Goal: Information Seeking & Learning: Stay updated

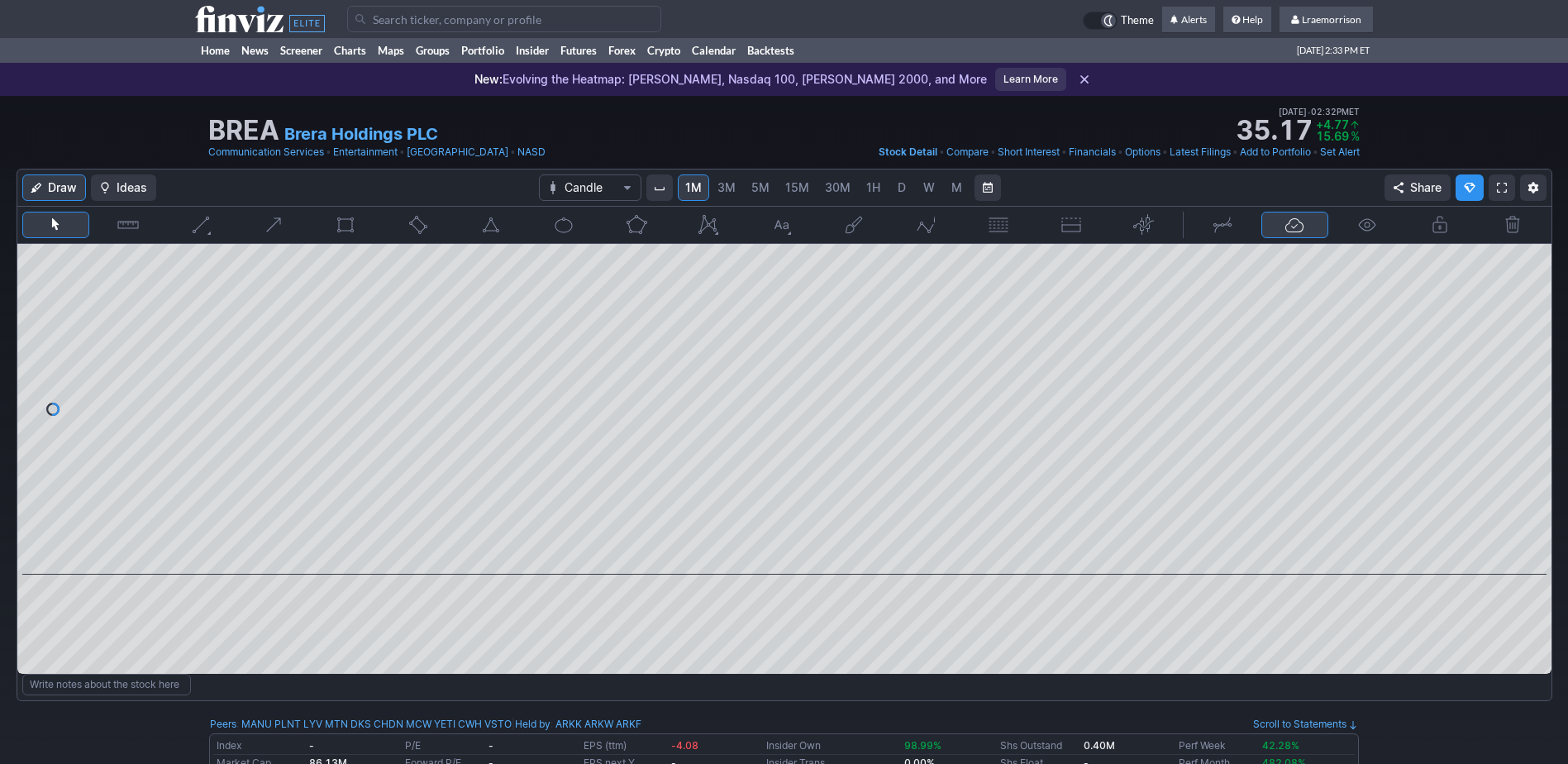
click at [402, 20] on input "Search" at bounding box center [504, 19] width 314 height 27
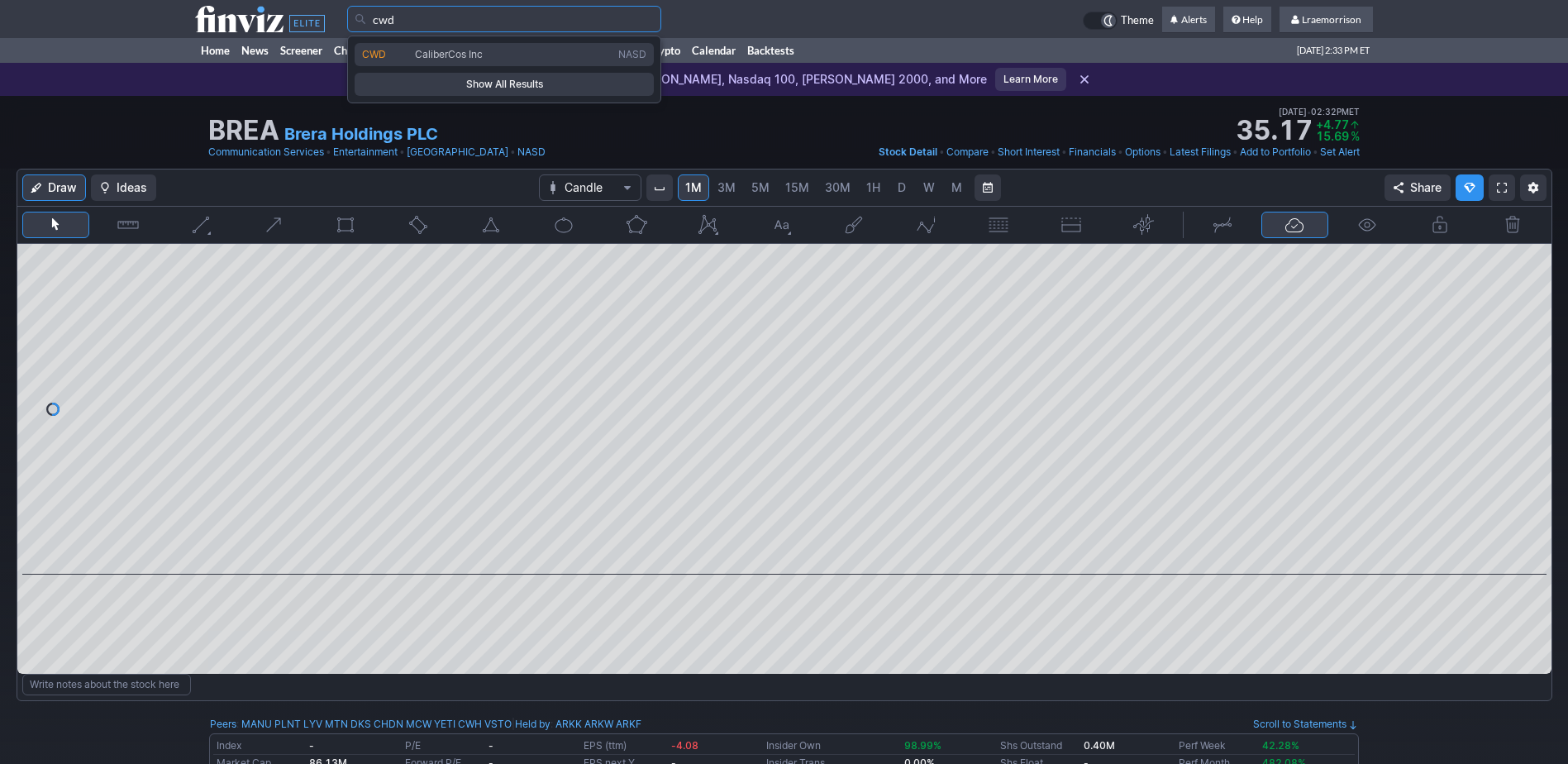
click at [454, 61] on span "CaliberCos Inc" at bounding box center [513, 55] width 203 height 14
type input "CWD"
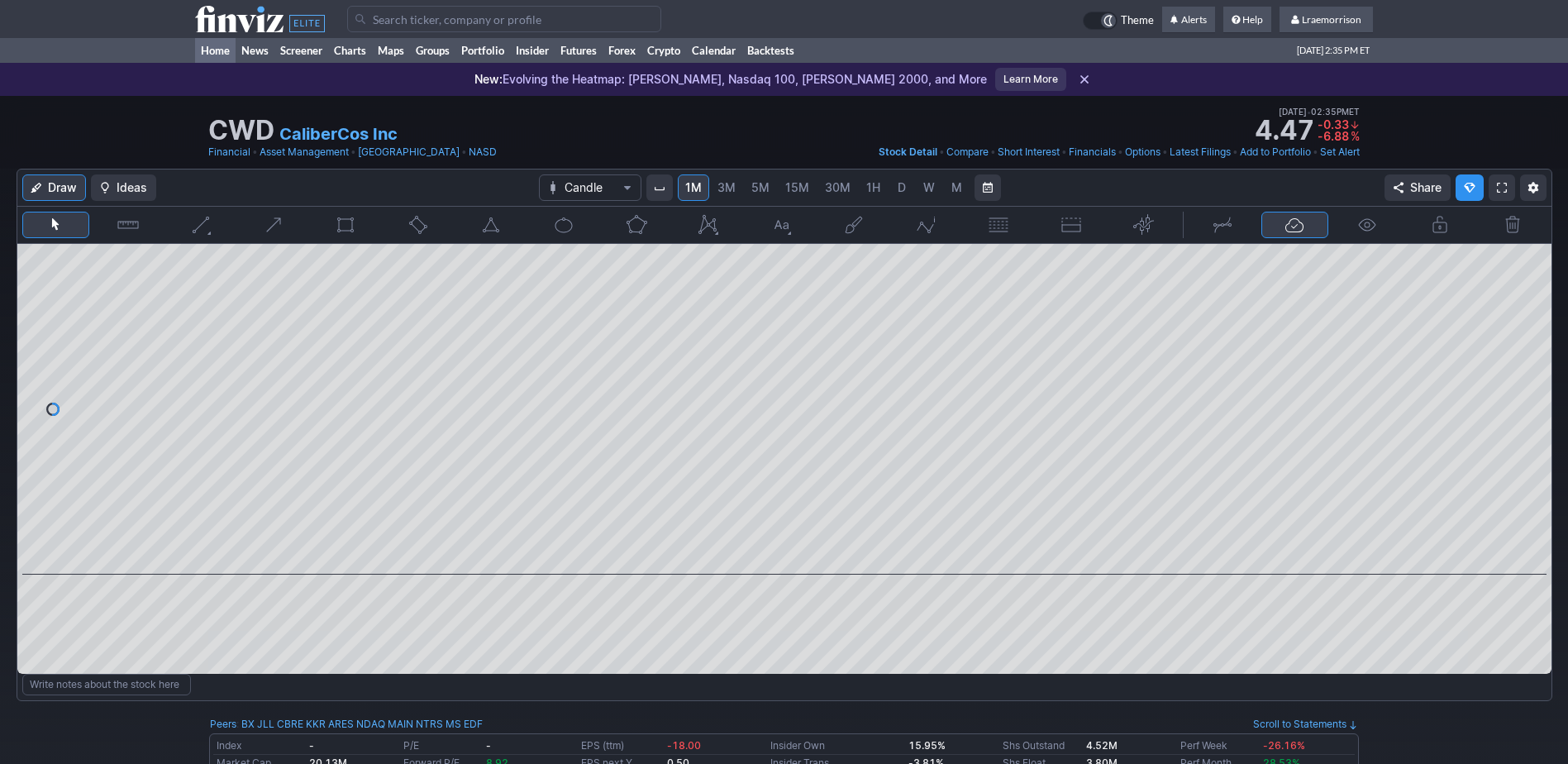
click at [212, 52] on link "Home" at bounding box center [215, 50] width 41 height 25
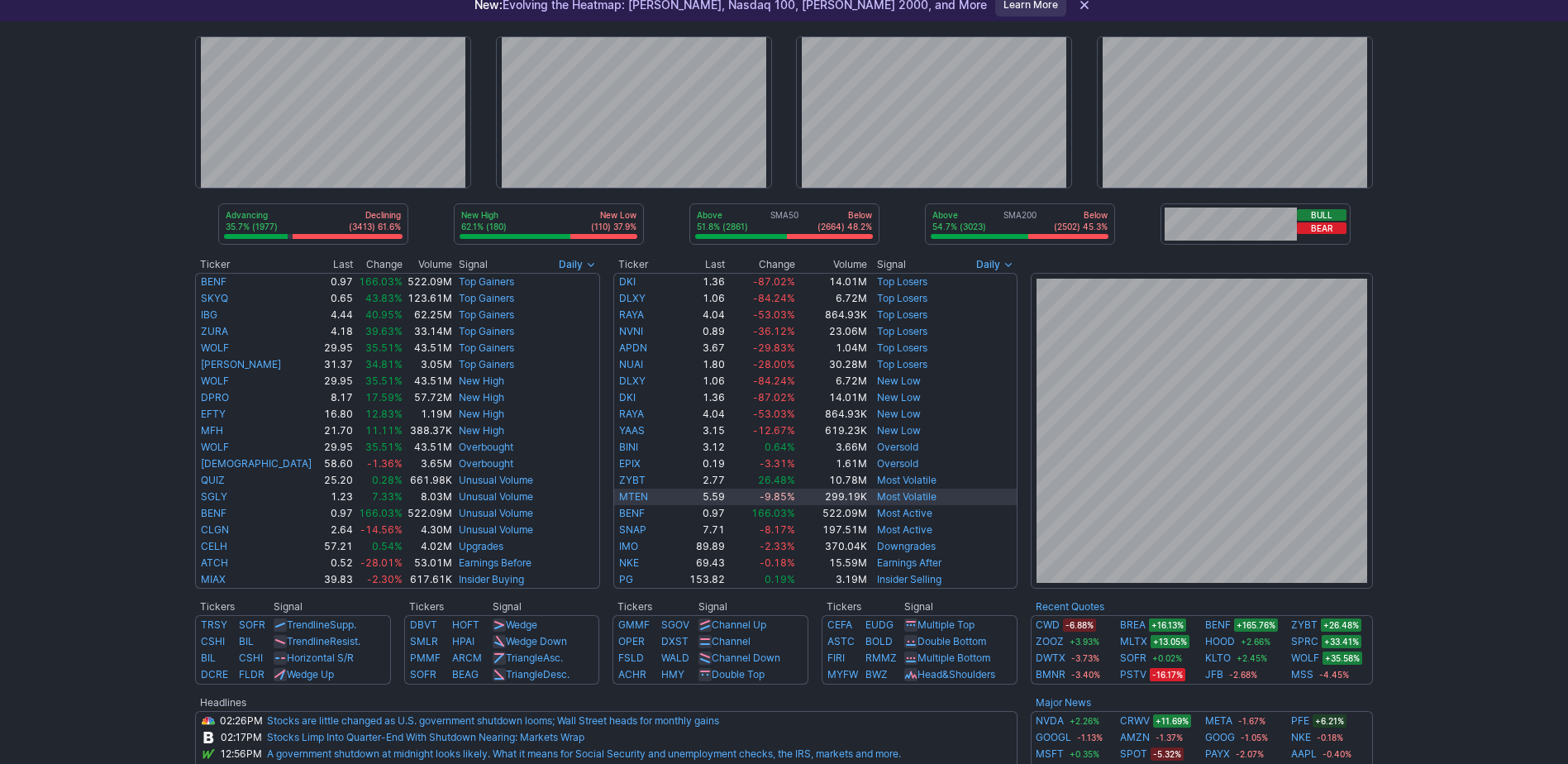
scroll to position [166, 0]
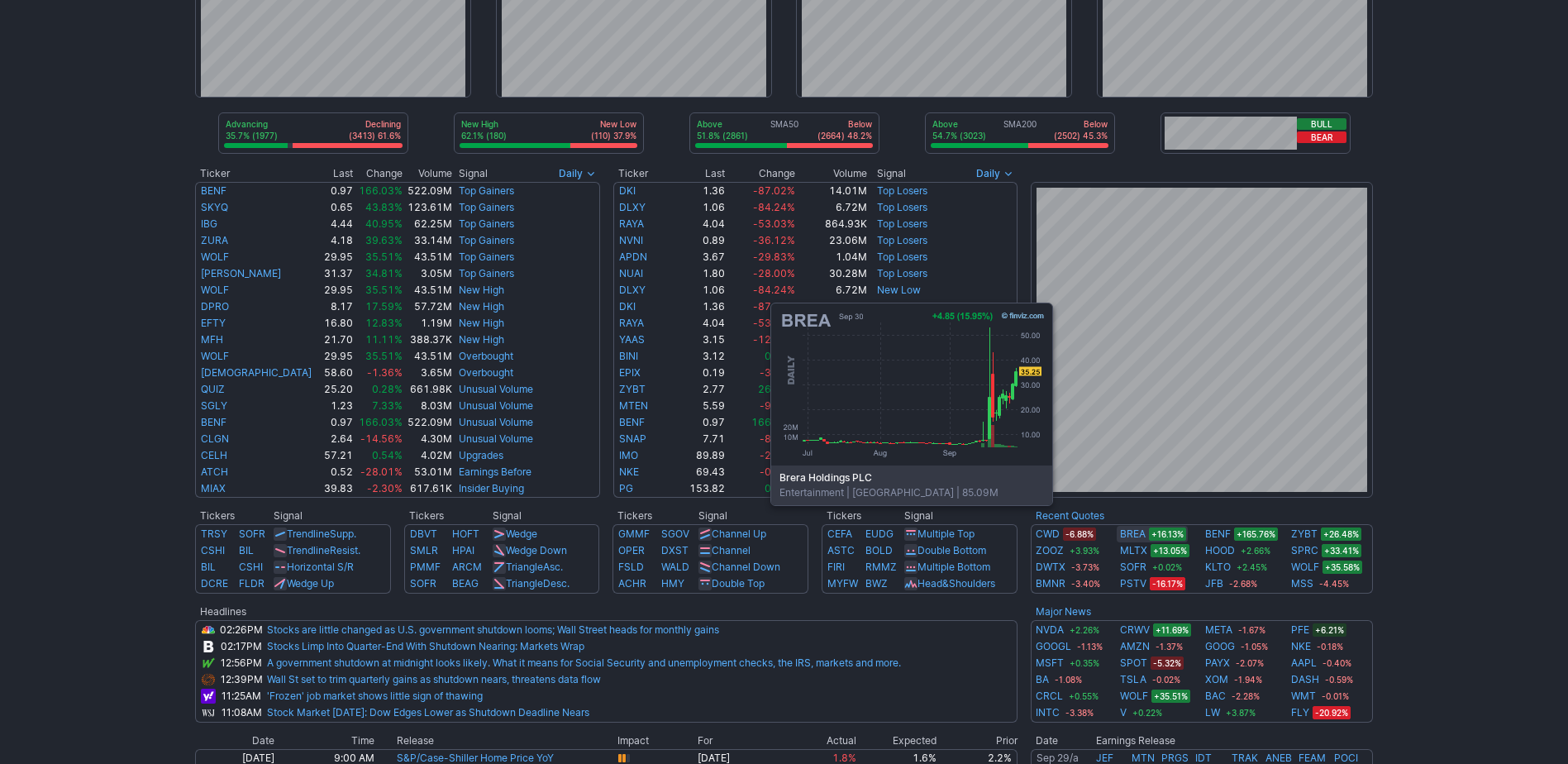
click at [1125, 530] on link "BREA" at bounding box center [1133, 534] width 26 height 16
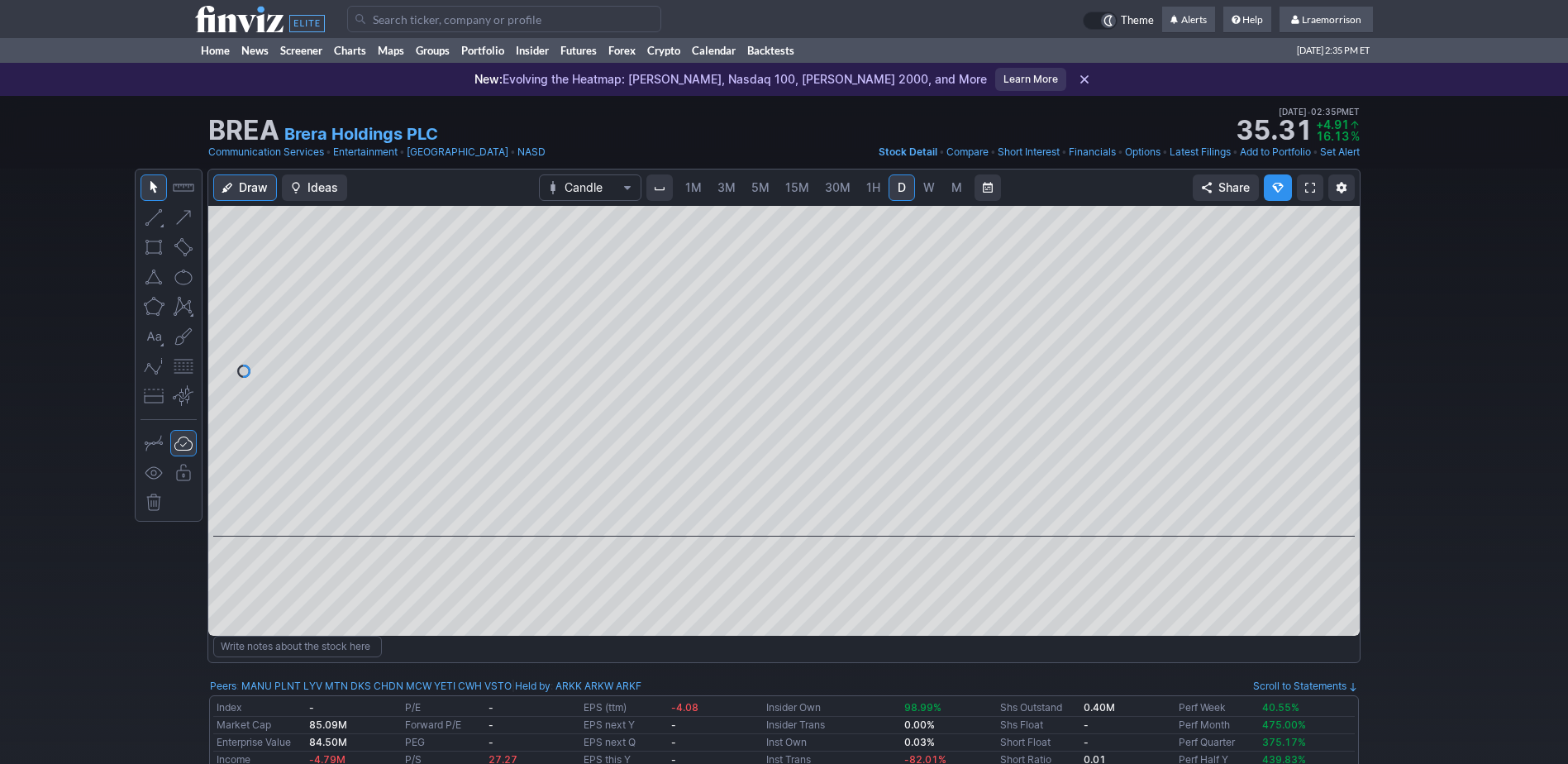
click at [683, 191] on link "1M" at bounding box center [693, 187] width 31 height 27
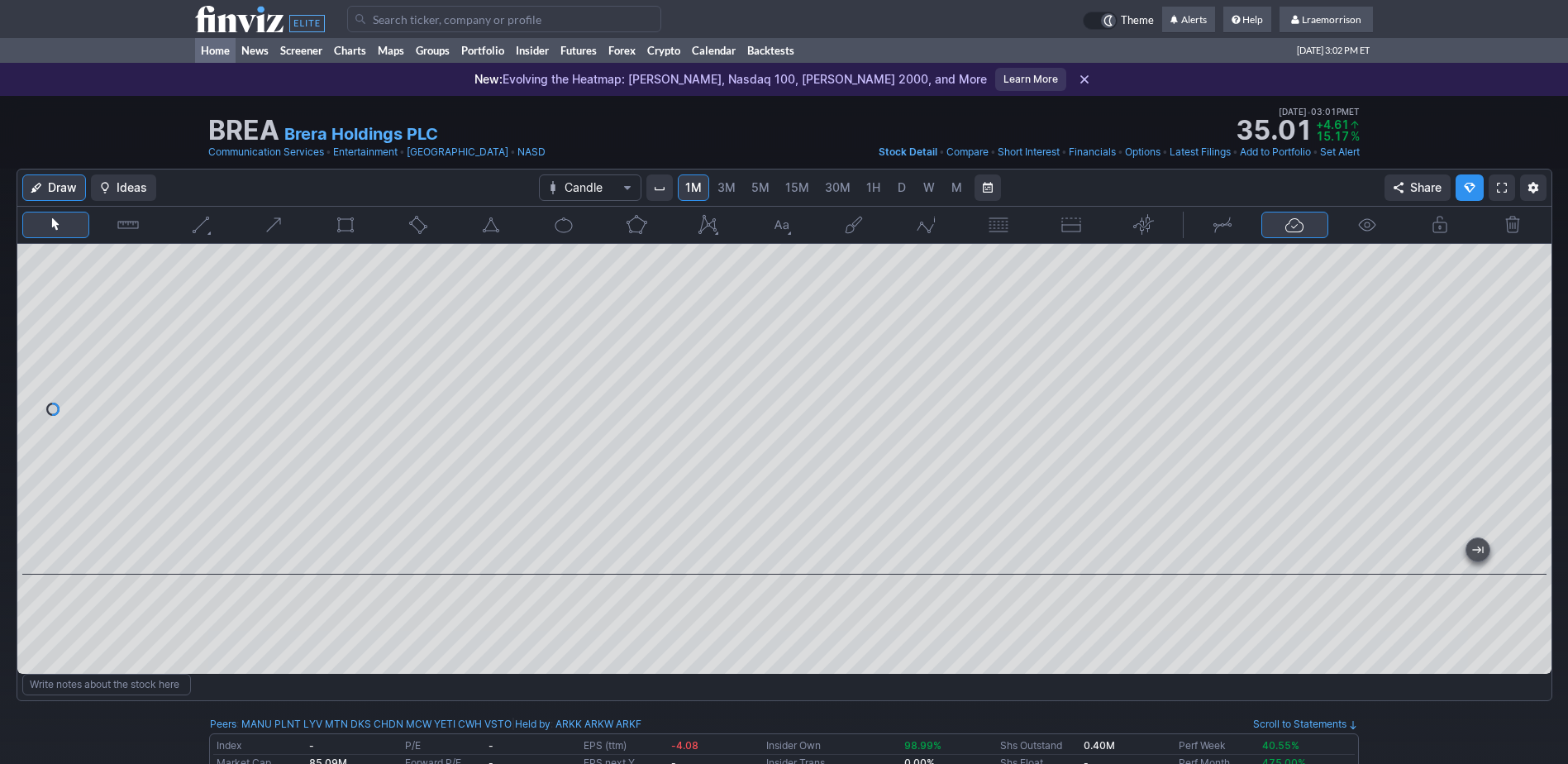
click at [211, 47] on link "Home" at bounding box center [215, 50] width 41 height 25
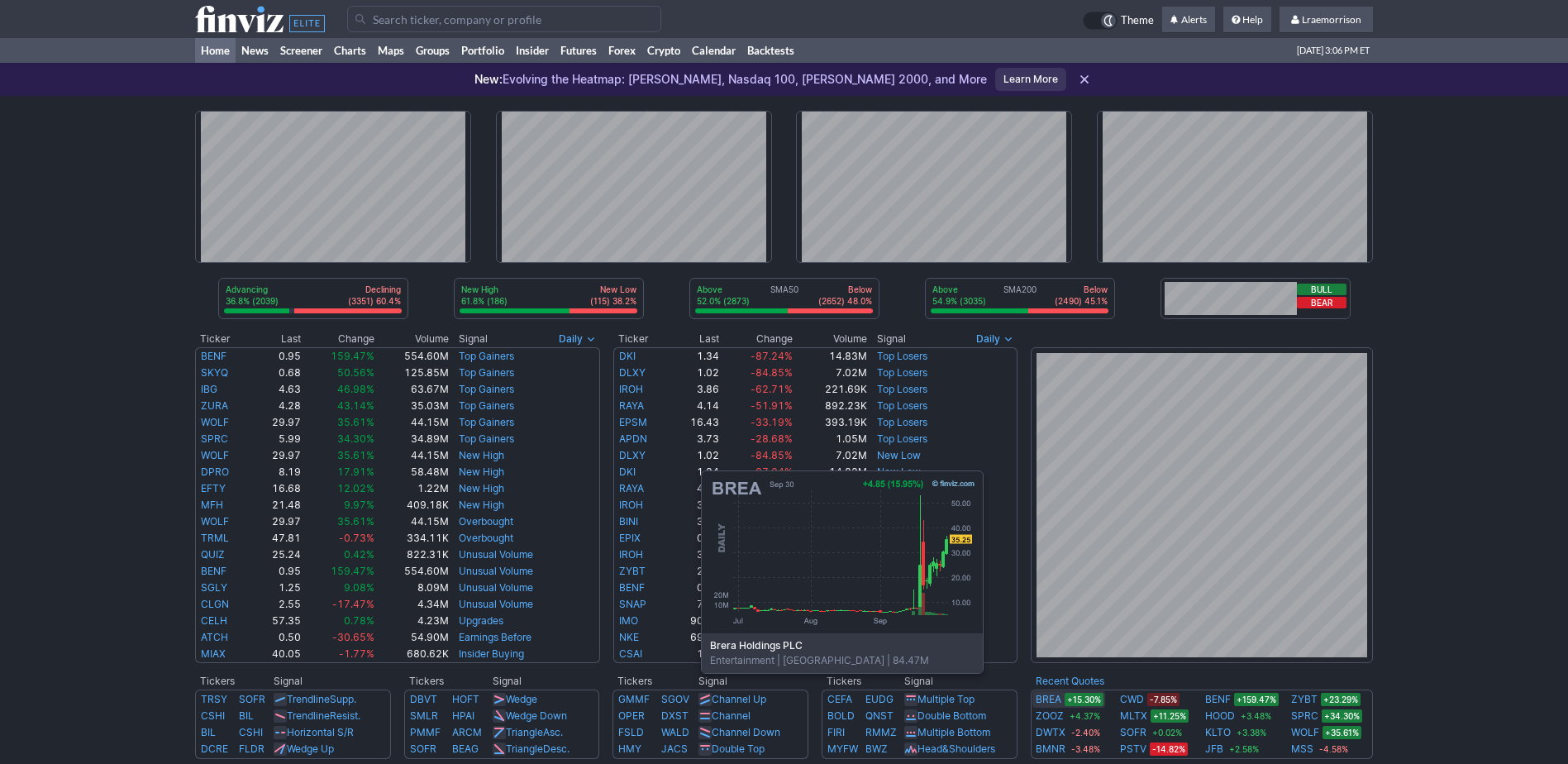
click at [1055, 698] on link "BREA" at bounding box center [1048, 699] width 26 height 16
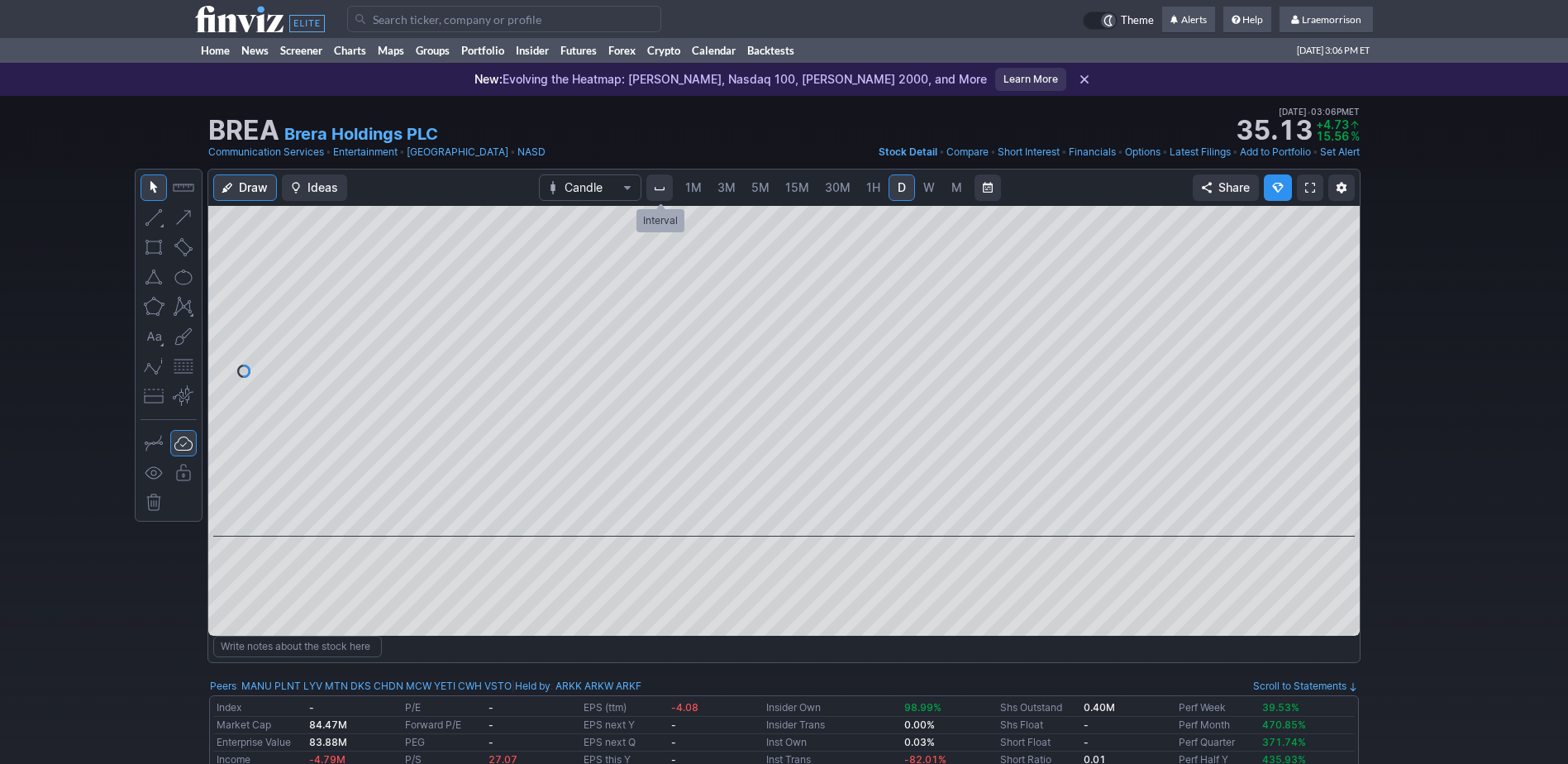
click at [657, 187] on span "Interval" at bounding box center [660, 187] width 13 height 13
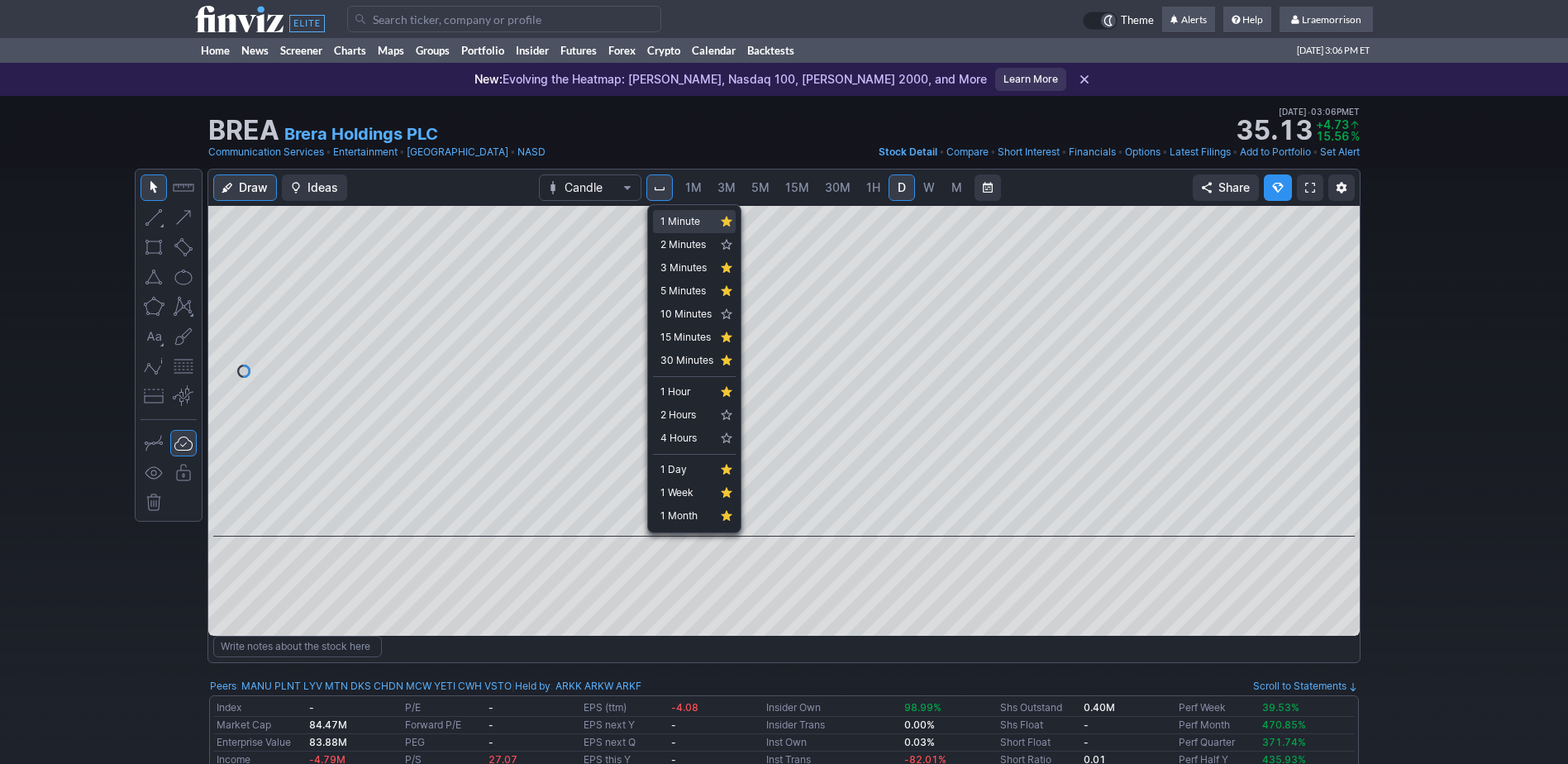
click at [671, 222] on span "1 Minute" at bounding box center [687, 221] width 53 height 16
